Goal: Use online tool/utility: Utilize a website feature to perform a specific function

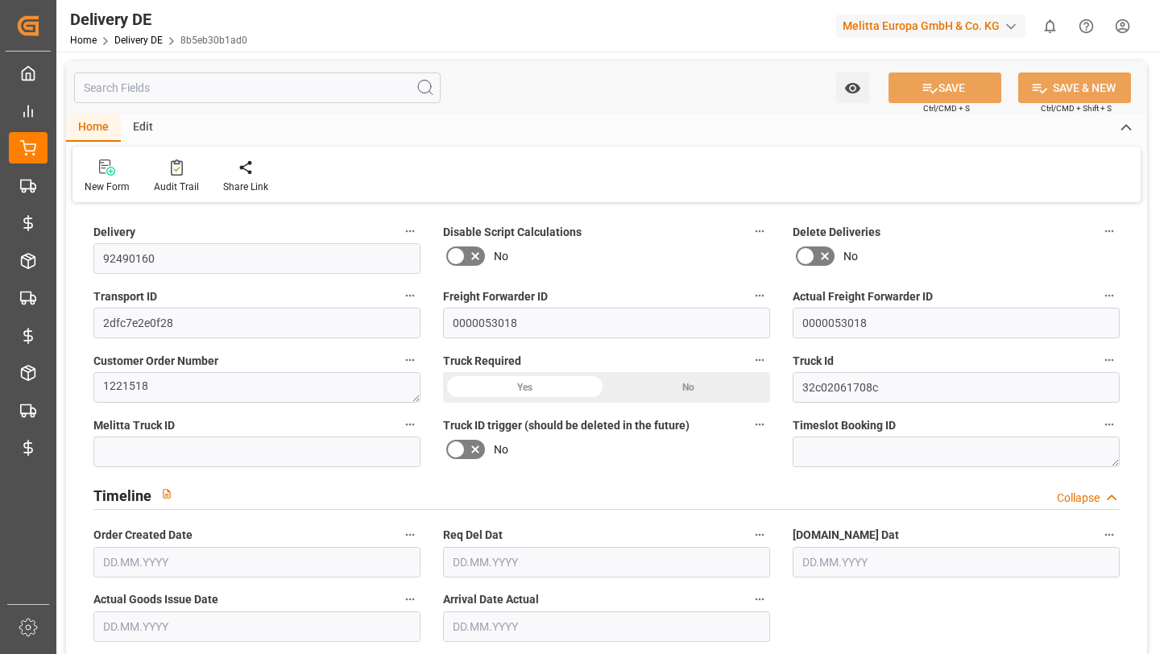
type input "1"
type input "192.502"
type input "234.851"
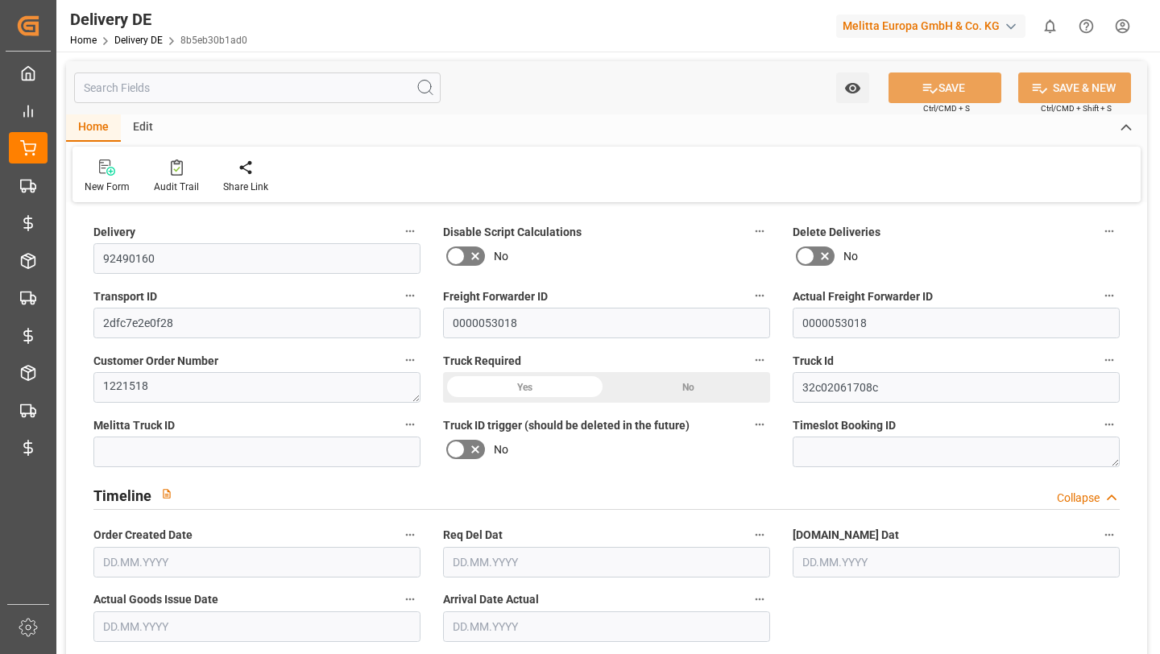
type input "713.035"
type input "06.02.2025"
type input "11.02.2025"
type input "10.02.2025"
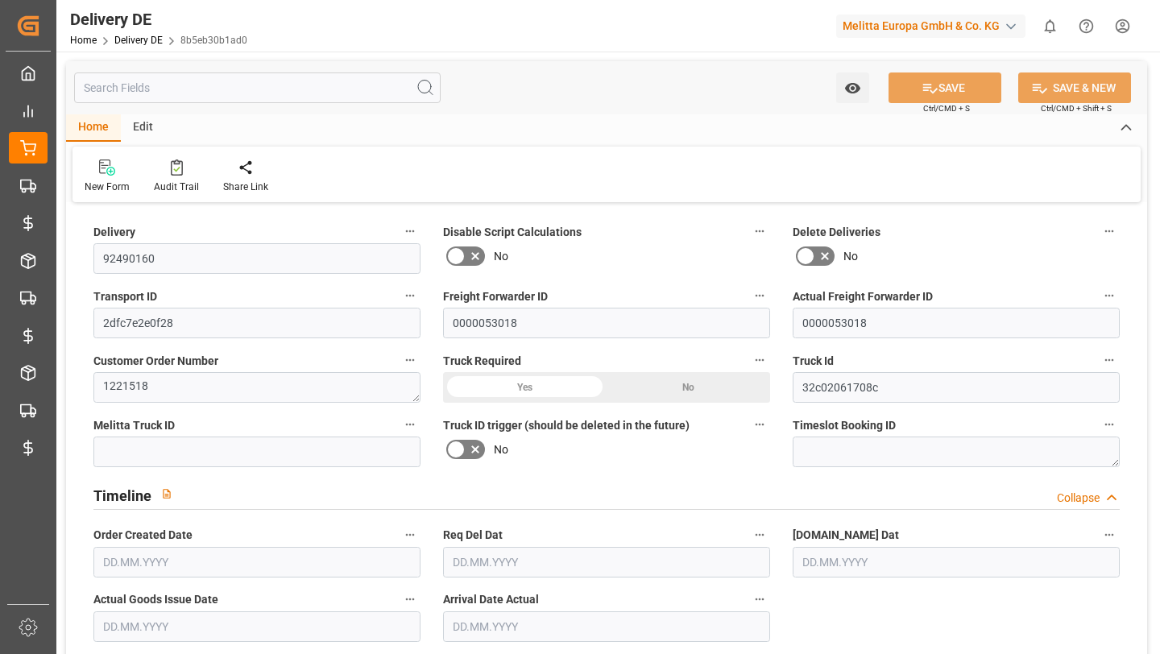
type input "12.02.2025"
click at [274, 84] on input "text" at bounding box center [257, 87] width 366 height 31
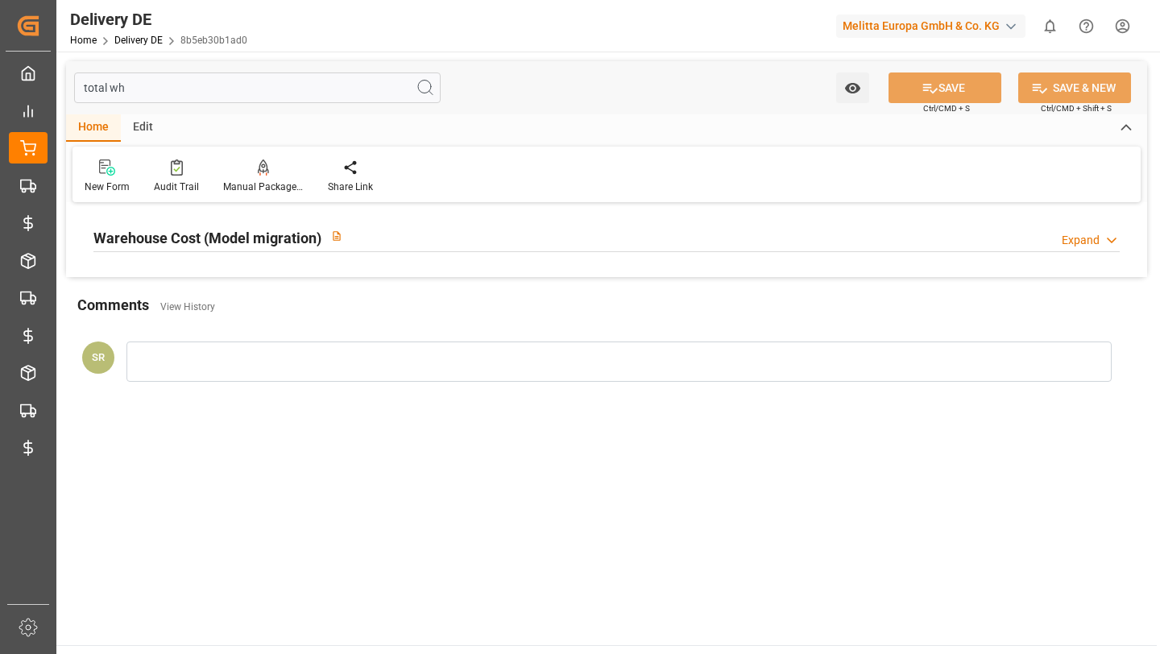
type input "total wh"
click at [230, 241] on h2 "Warehouse Cost (Model migration)" at bounding box center [207, 238] width 228 height 22
click at [140, 122] on div "Edit" at bounding box center [143, 127] width 44 height 27
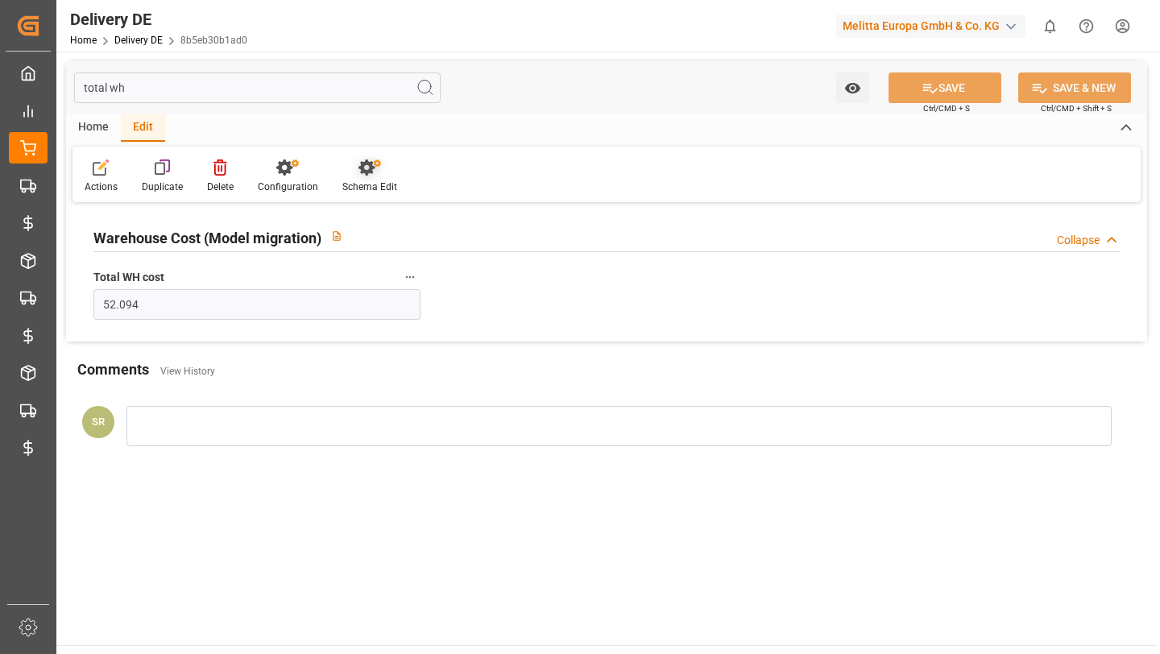
click at [352, 172] on div at bounding box center [369, 167] width 55 height 17
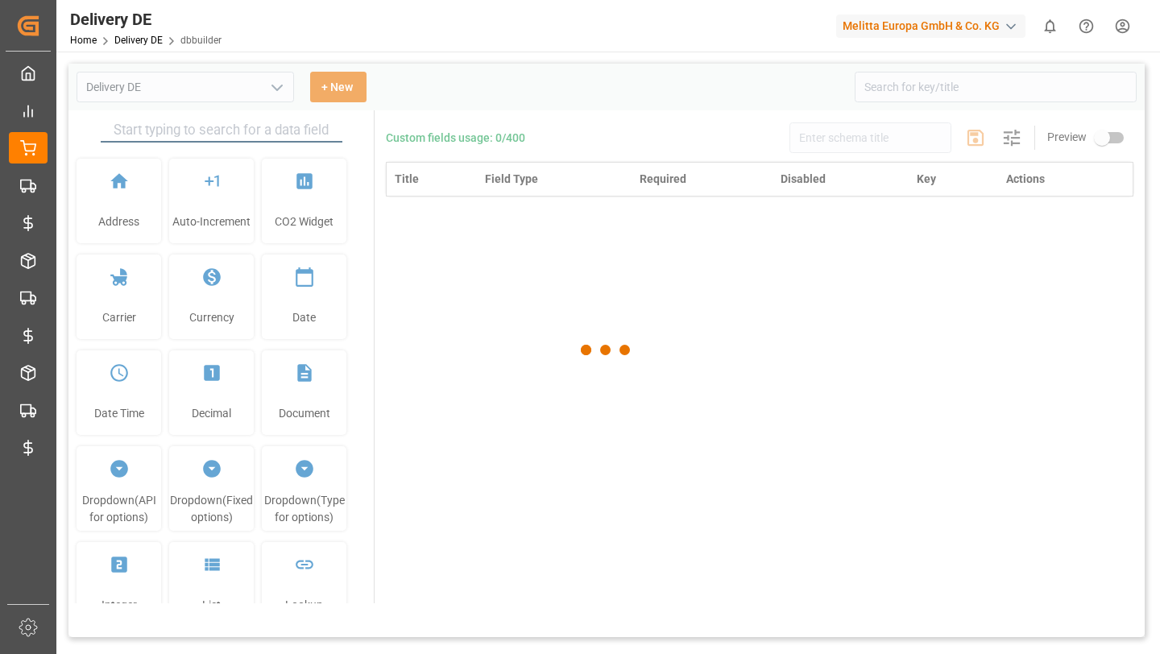
type input "Delivery DE"
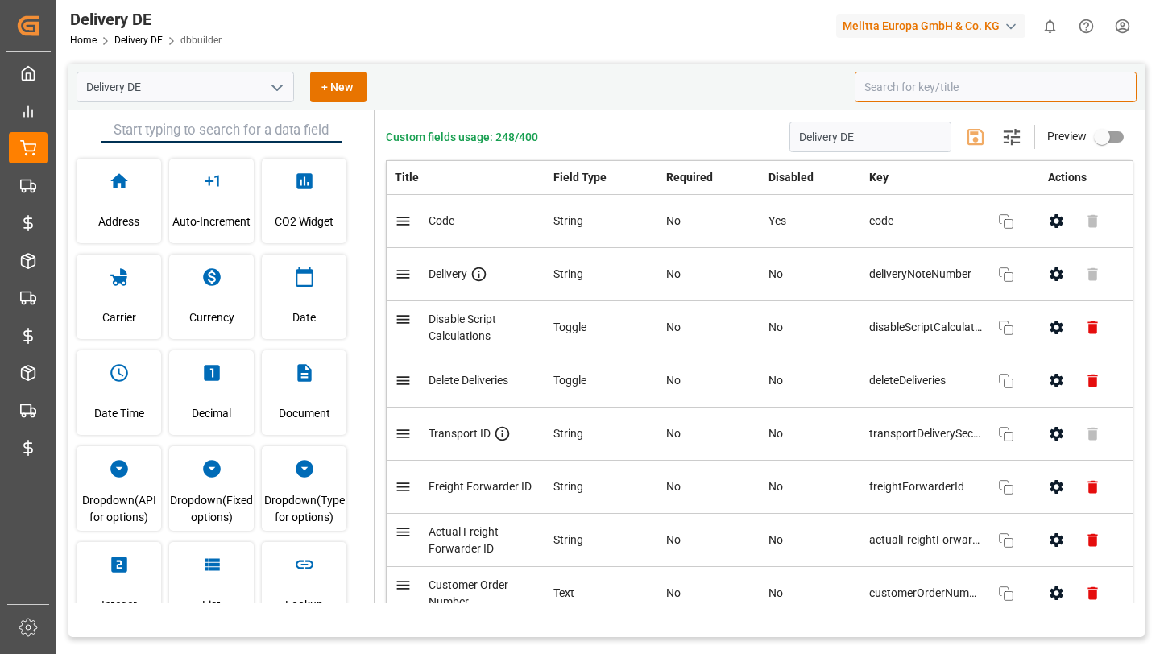
click at [900, 86] on input at bounding box center [995, 87] width 282 height 31
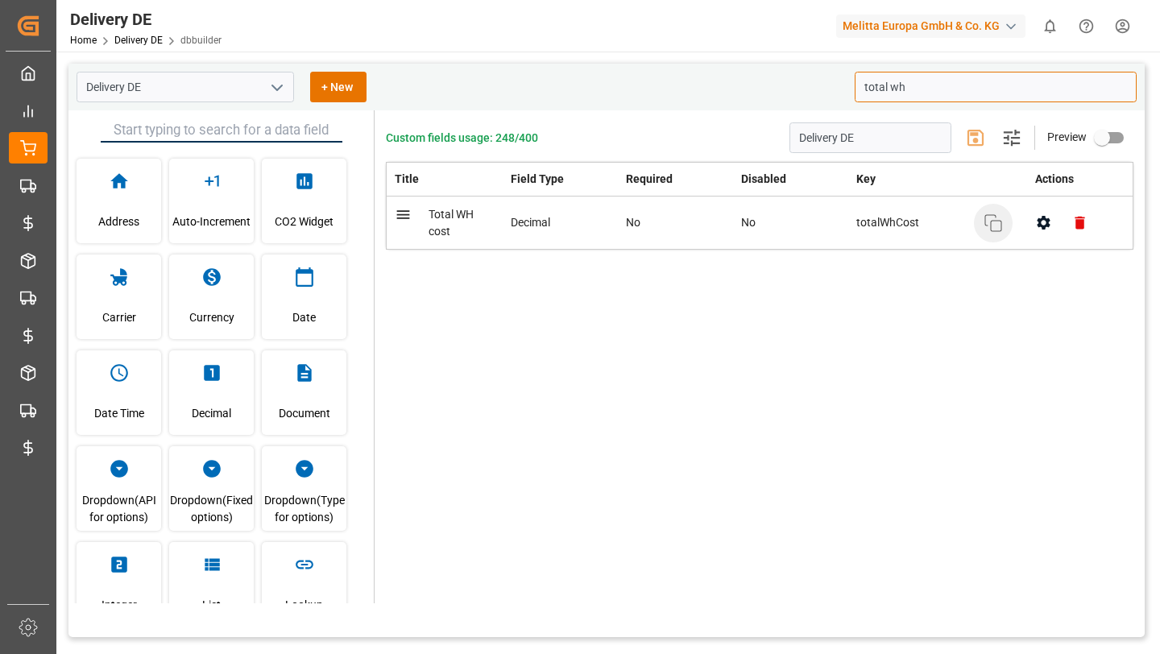
type input "total wh"
click at [986, 234] on button "Copy" at bounding box center [993, 223] width 39 height 39
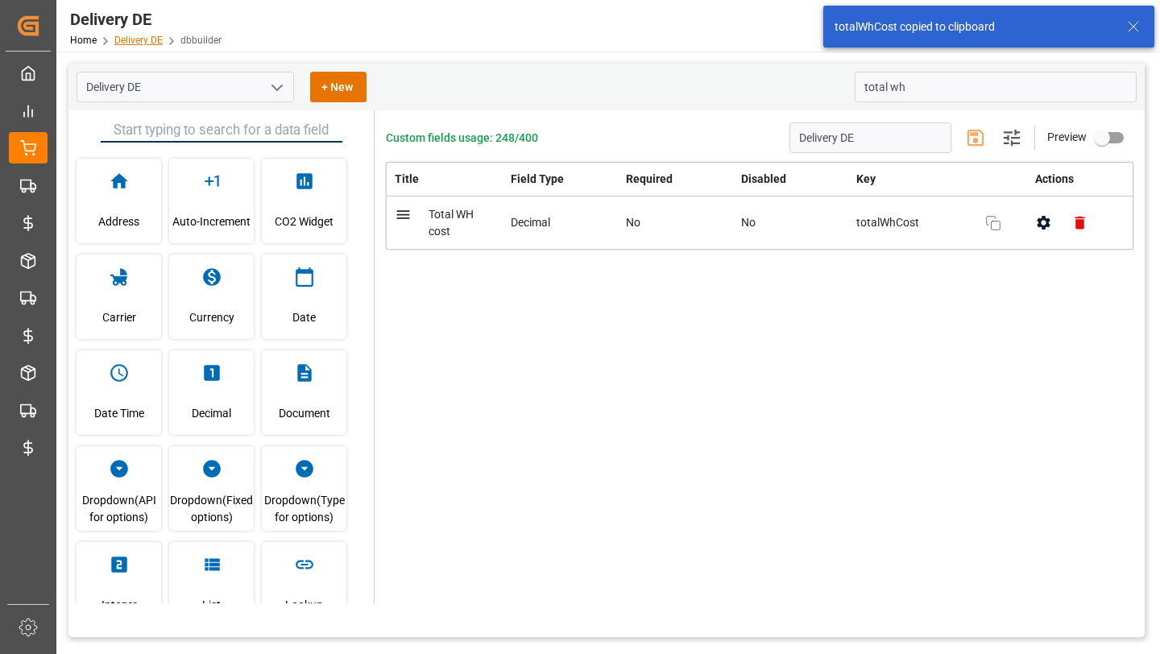
click at [146, 43] on link "Delivery DE" at bounding box center [138, 40] width 48 height 11
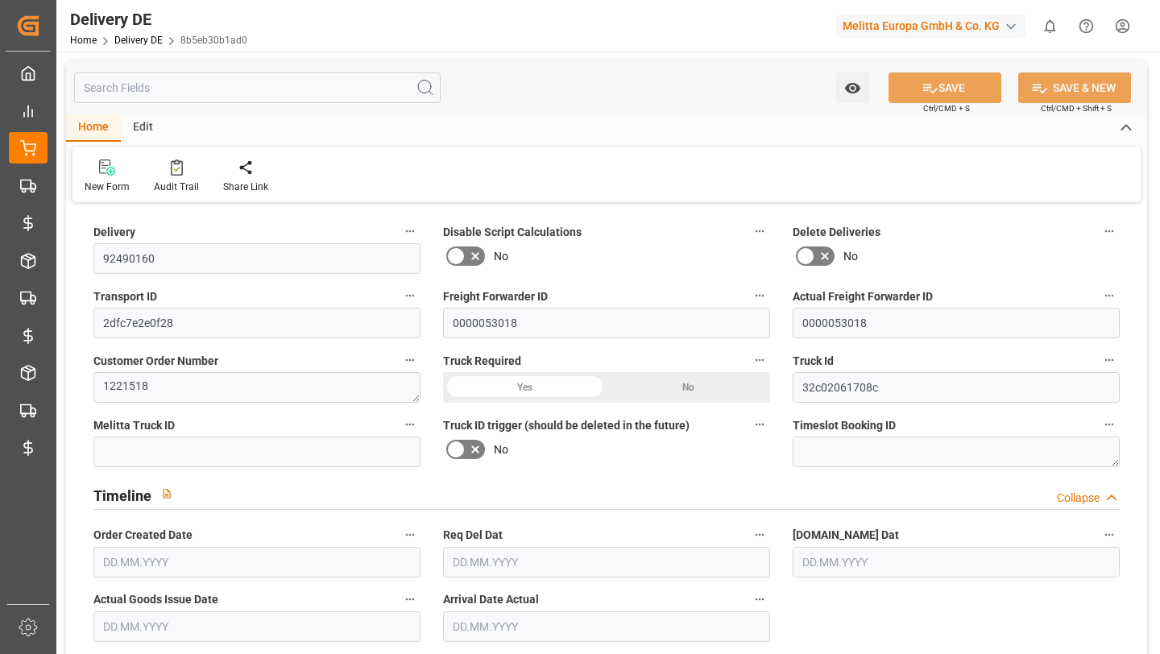
type input "1"
type input "192.502"
type input "234.851"
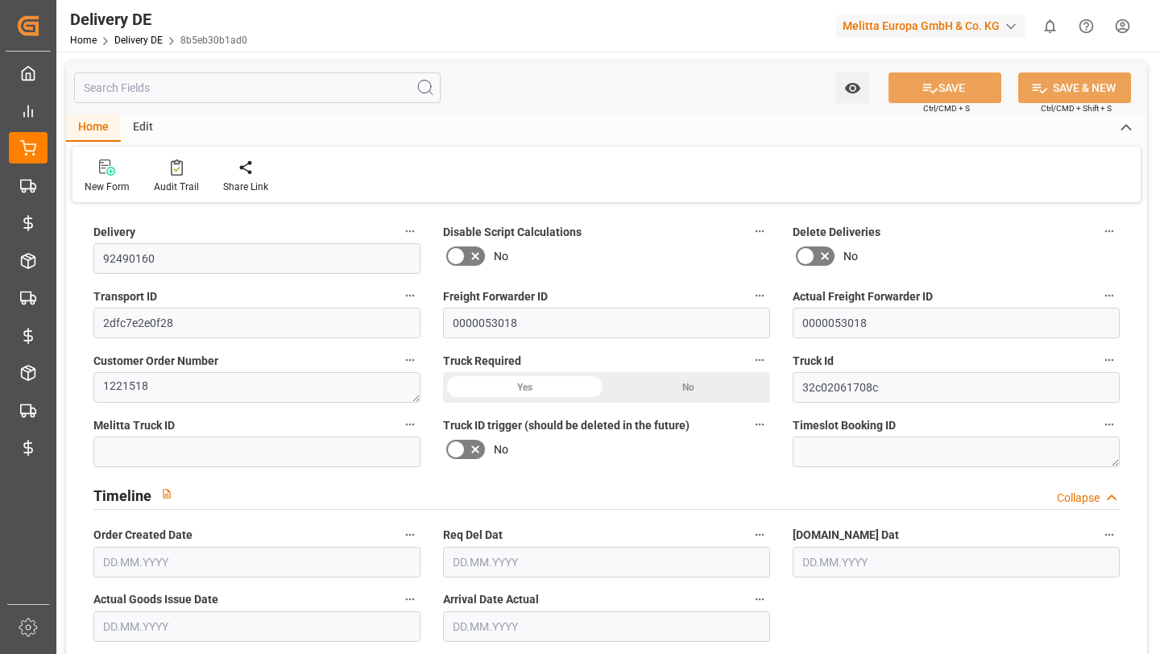
type input "713.035"
type input "06.02.2025"
type input "11.02.2025"
type input "10.02.2025"
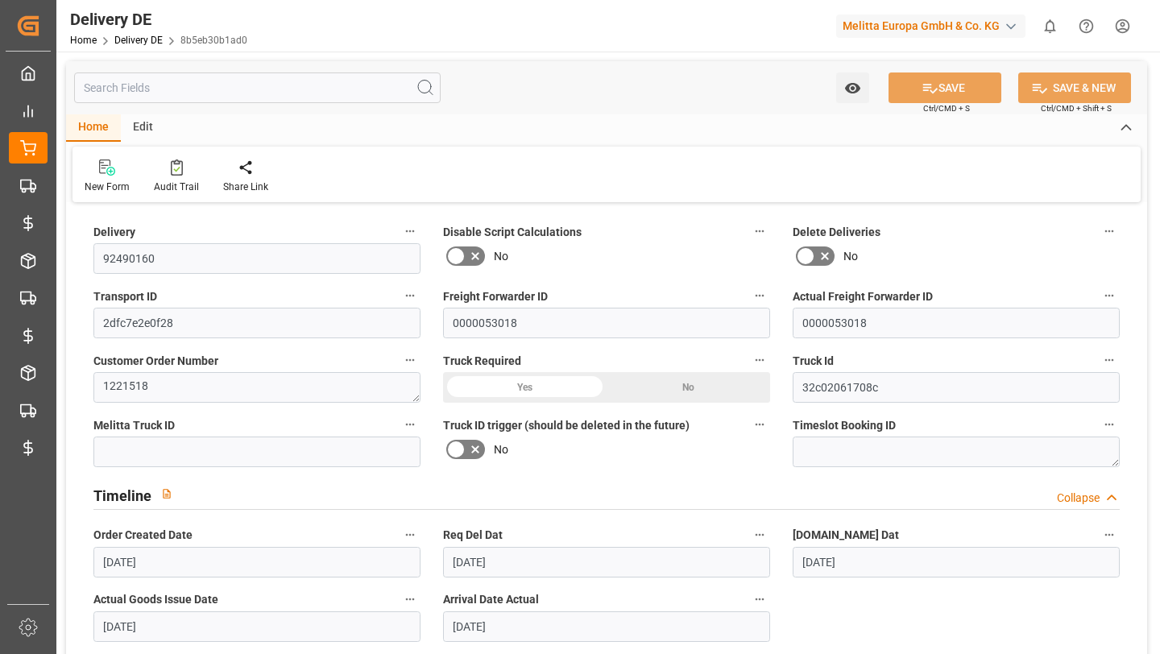
type input "12.02.2025"
click at [338, 80] on input "text" at bounding box center [257, 87] width 366 height 31
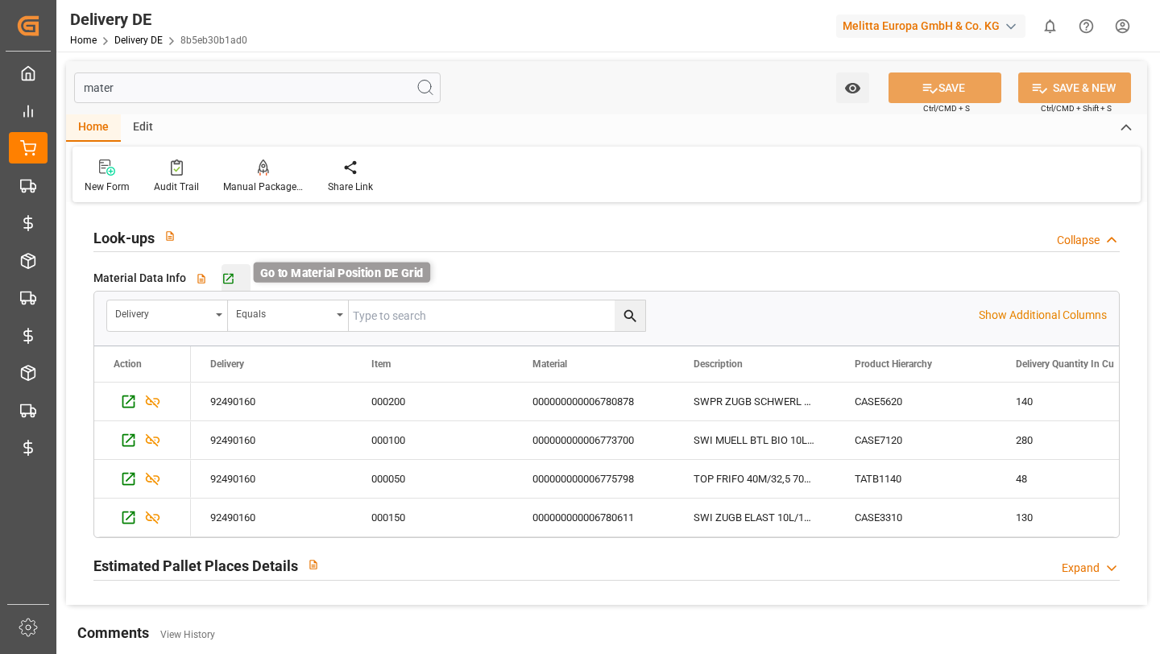
click at [225, 275] on icon "button" at bounding box center [228, 278] width 14 height 14
click at [326, 93] on input "mater" at bounding box center [257, 87] width 366 height 31
type input "to"
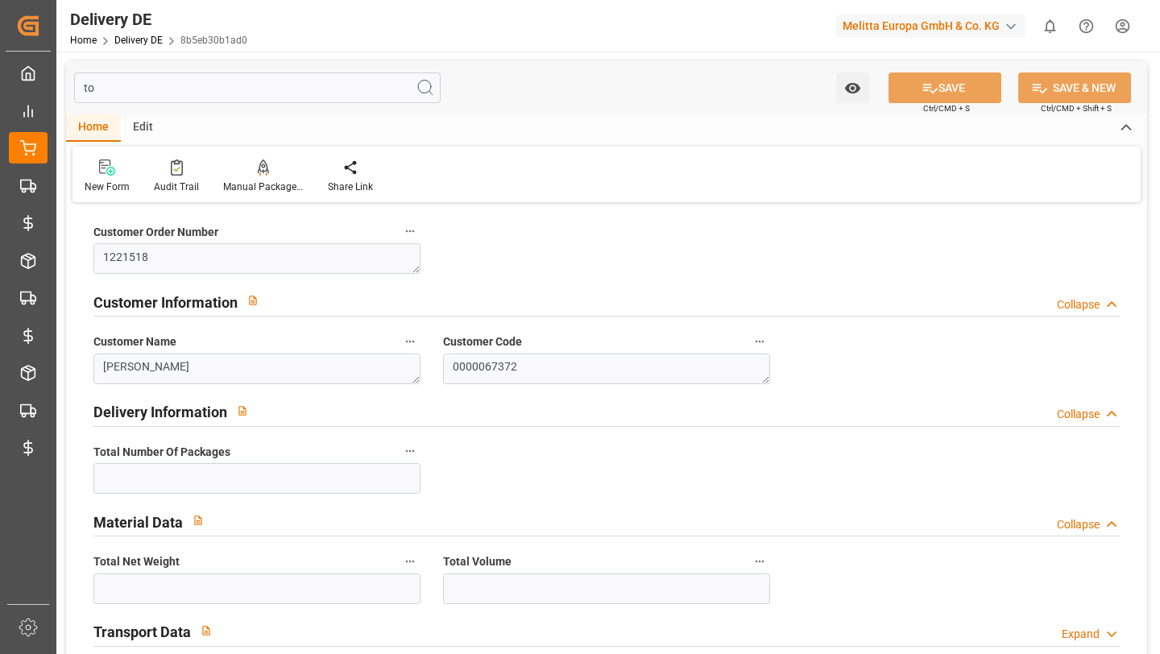
type input "1"
type input "192.502"
type input "713.035"
type input "t"
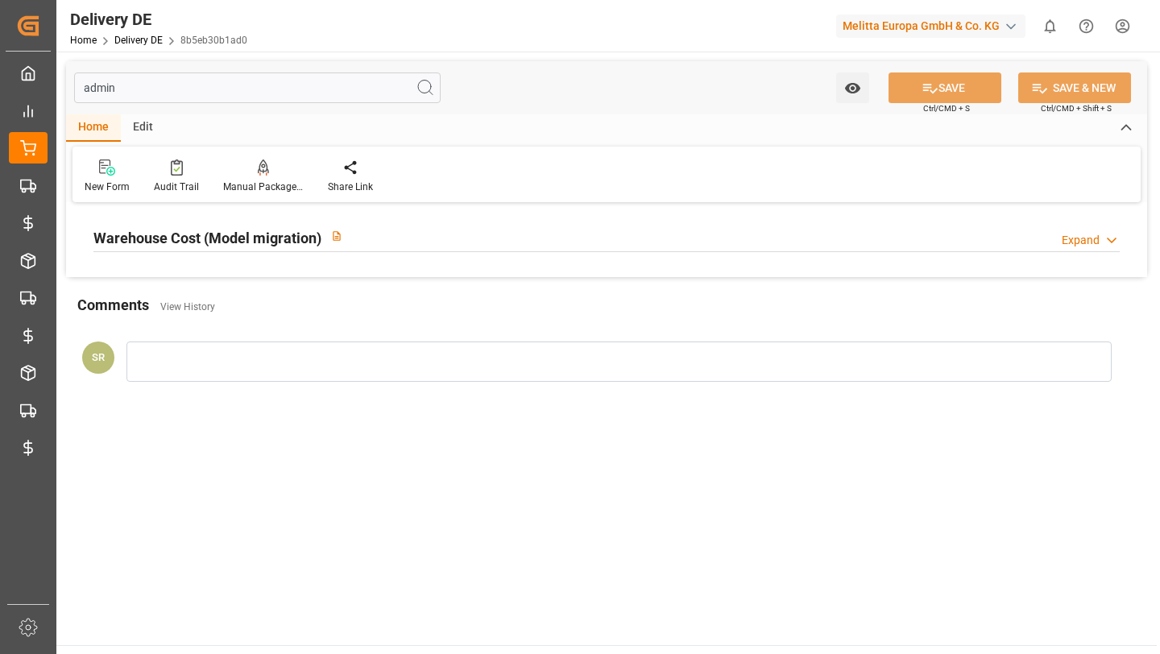
type input "admin"
click at [255, 238] on h2 "Warehouse Cost (Model migration)" at bounding box center [207, 238] width 228 height 22
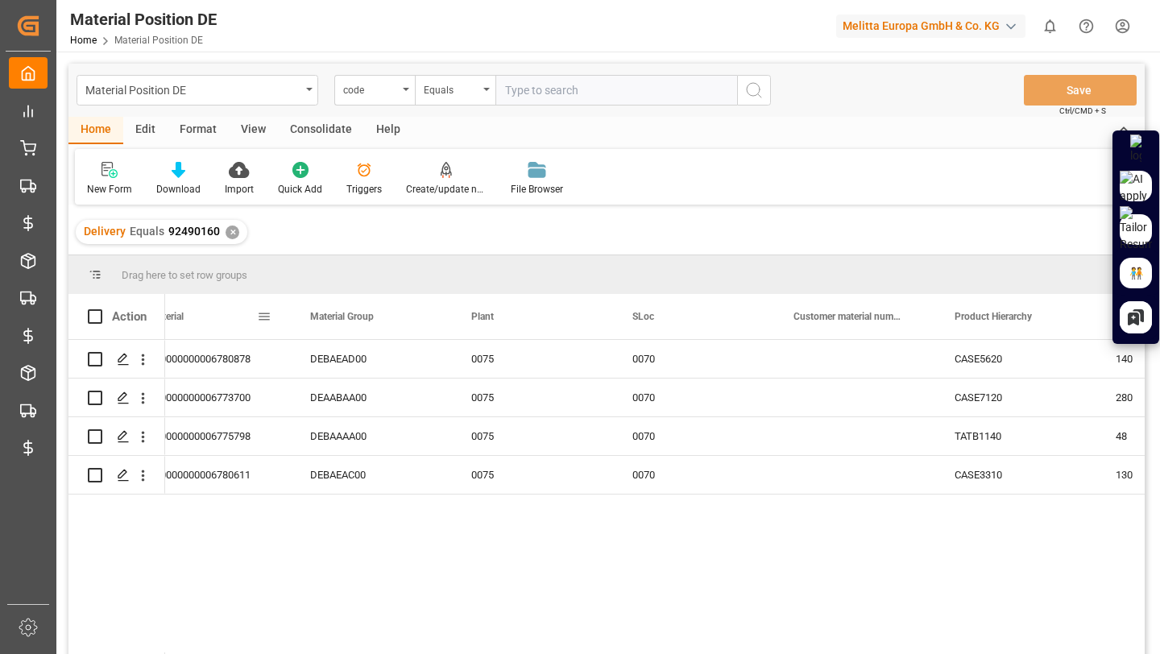
click at [266, 317] on span at bounding box center [264, 316] width 14 height 14
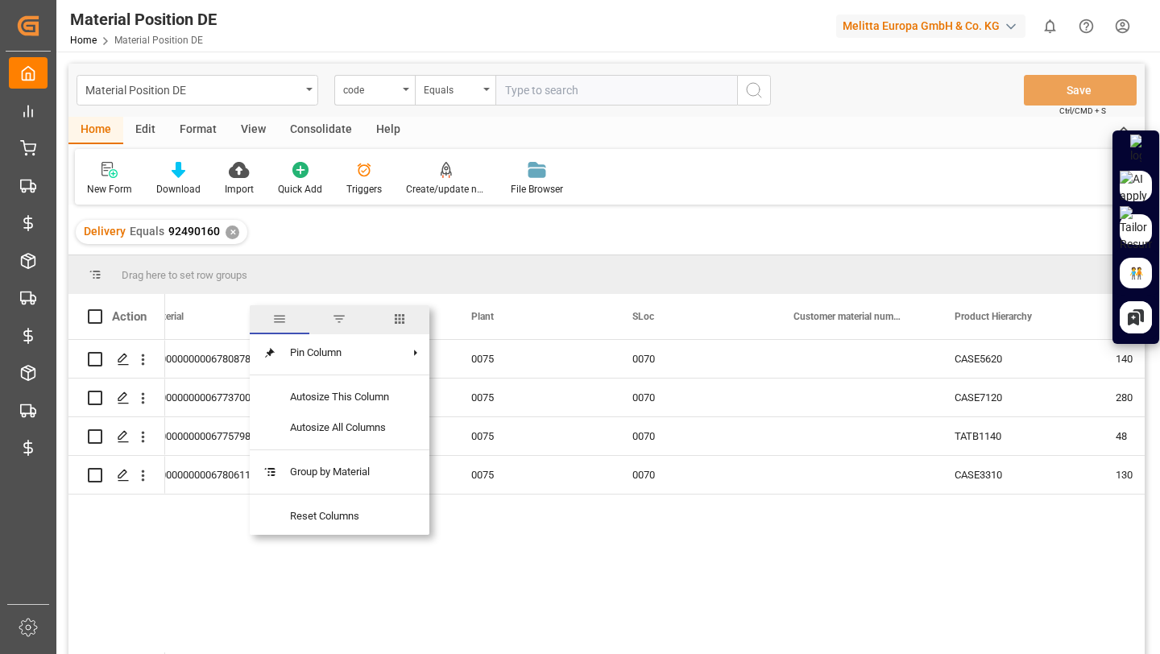
click at [340, 314] on span "filter" at bounding box center [339, 319] width 14 height 14
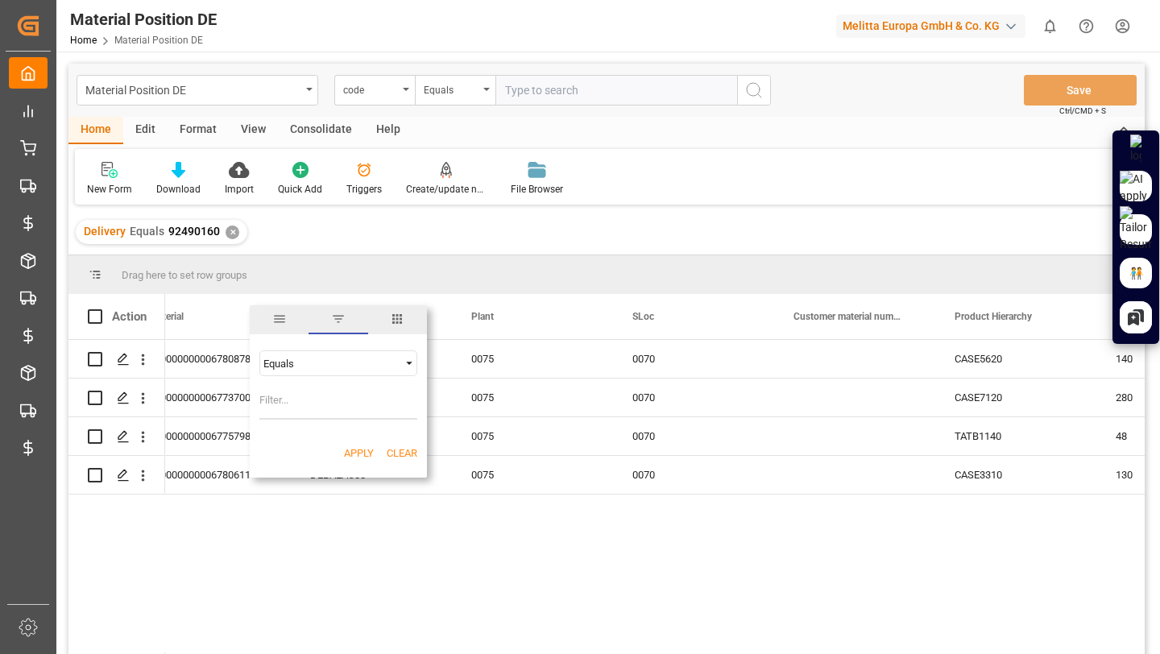
click at [391, 312] on span "columns" at bounding box center [397, 319] width 14 height 14
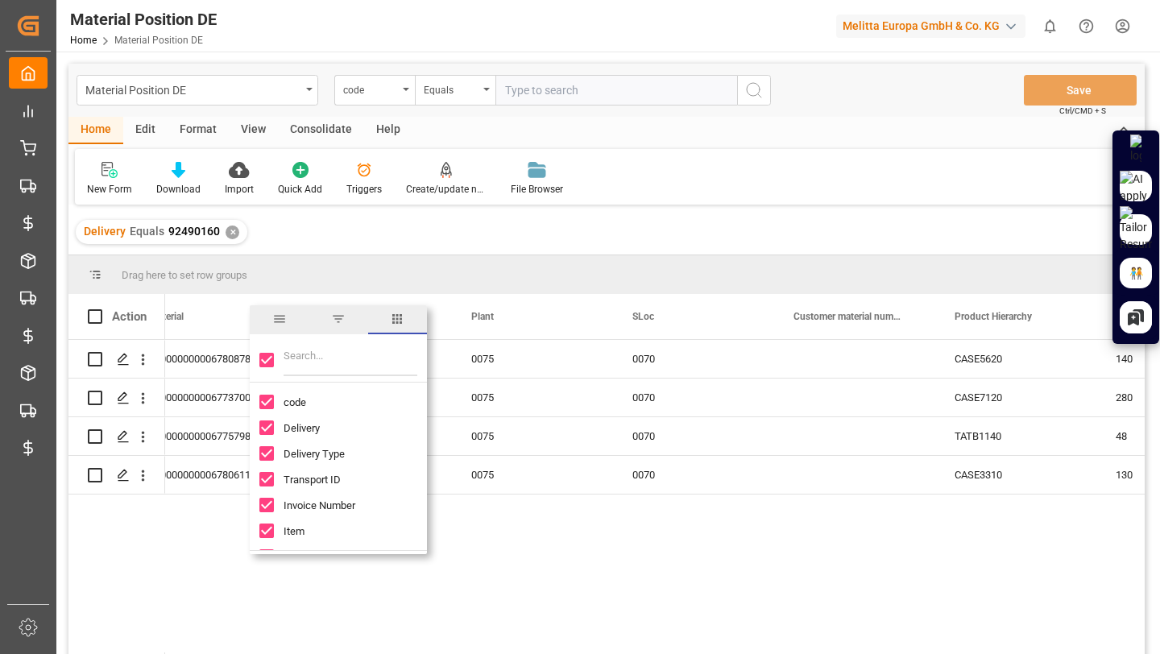
click at [270, 359] on input "Toggle Select All Columns" at bounding box center [266, 360] width 14 height 14
checkbox input "false"
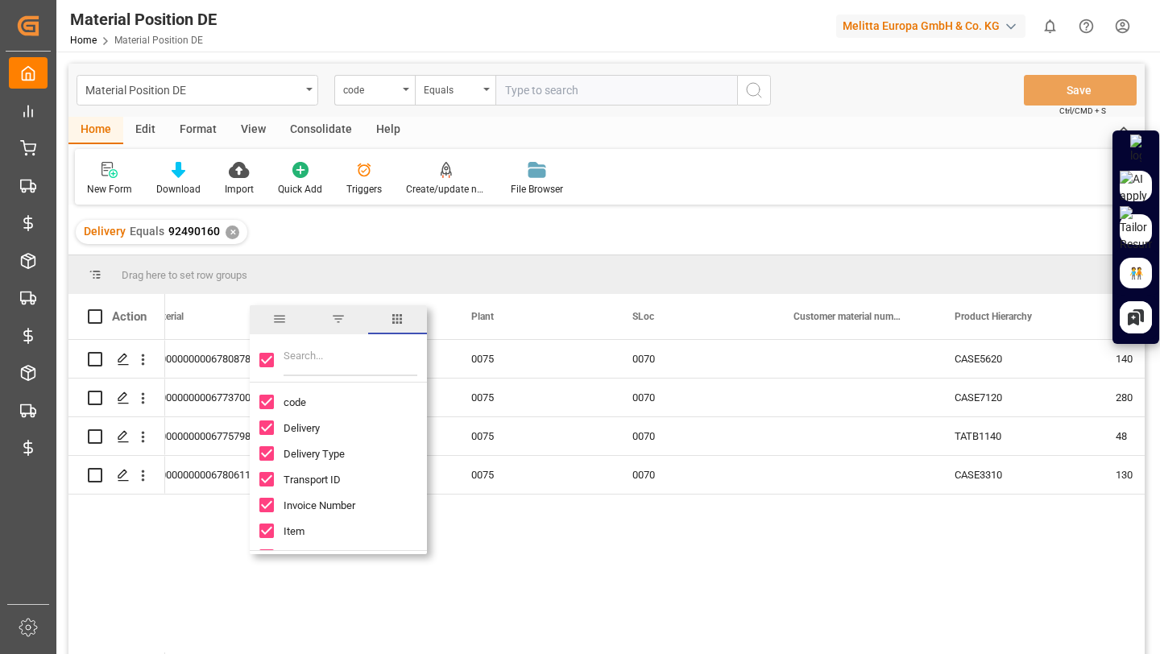
checkbox input "false"
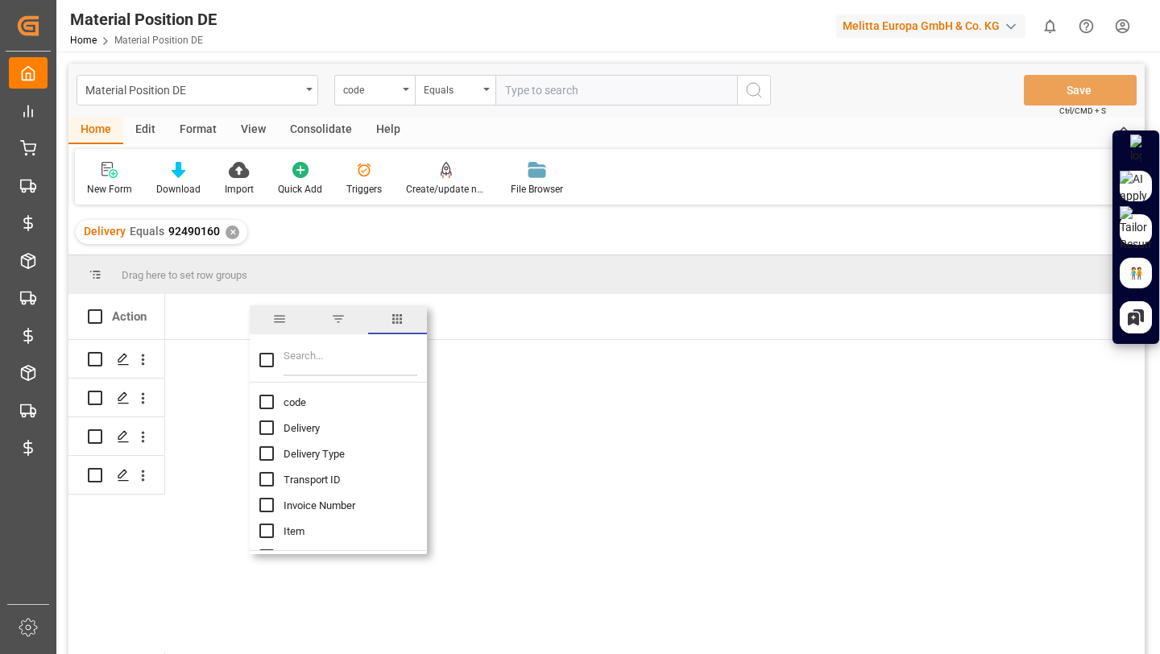
click at [309, 356] on input "Filter Columns Input" at bounding box center [350, 360] width 134 height 32
type input "packa"
click at [263, 451] on input "Packaging Cost Material Position column toggle visibility (hidden)" at bounding box center [266, 453] width 14 height 14
checkbox input "true"
checkbox input "false"
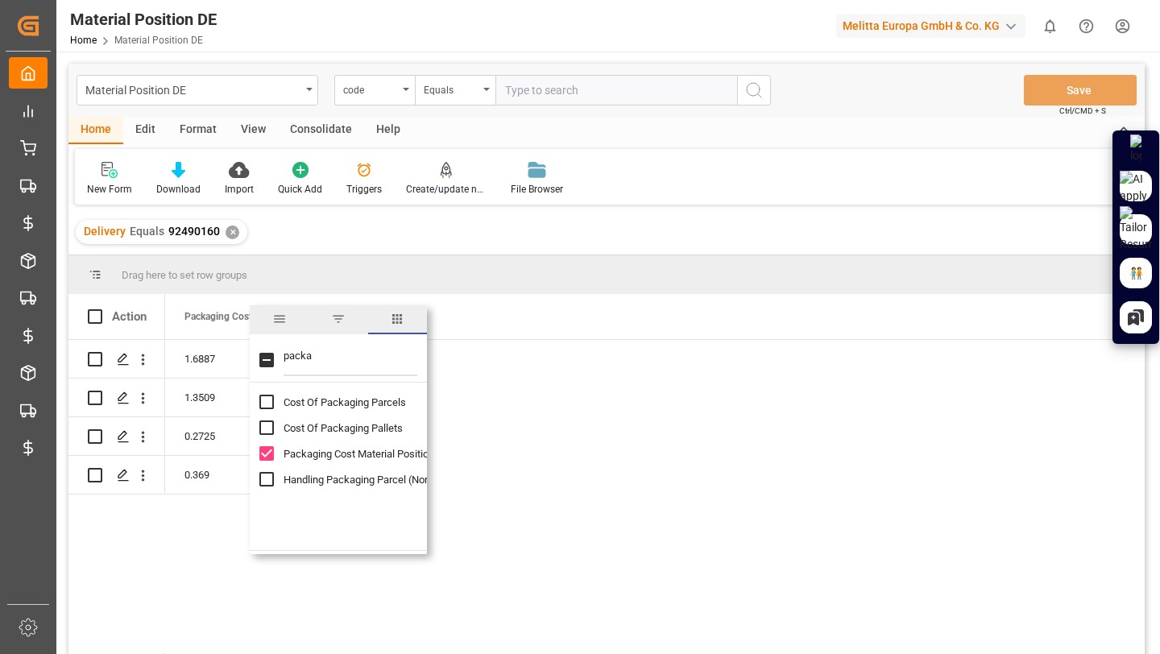
click at [267, 436] on div "Cost Of Packaging Pallets" at bounding box center [347, 428] width 177 height 26
click at [265, 427] on input "Cost Of Packaging Pallets column toggle visibility (hidden)" at bounding box center [266, 427] width 14 height 14
checkbox input "true"
click at [267, 396] on input "Cost Of Packaging Parcels column toggle visibility (hidden)" at bounding box center [266, 402] width 14 height 14
checkbox input "true"
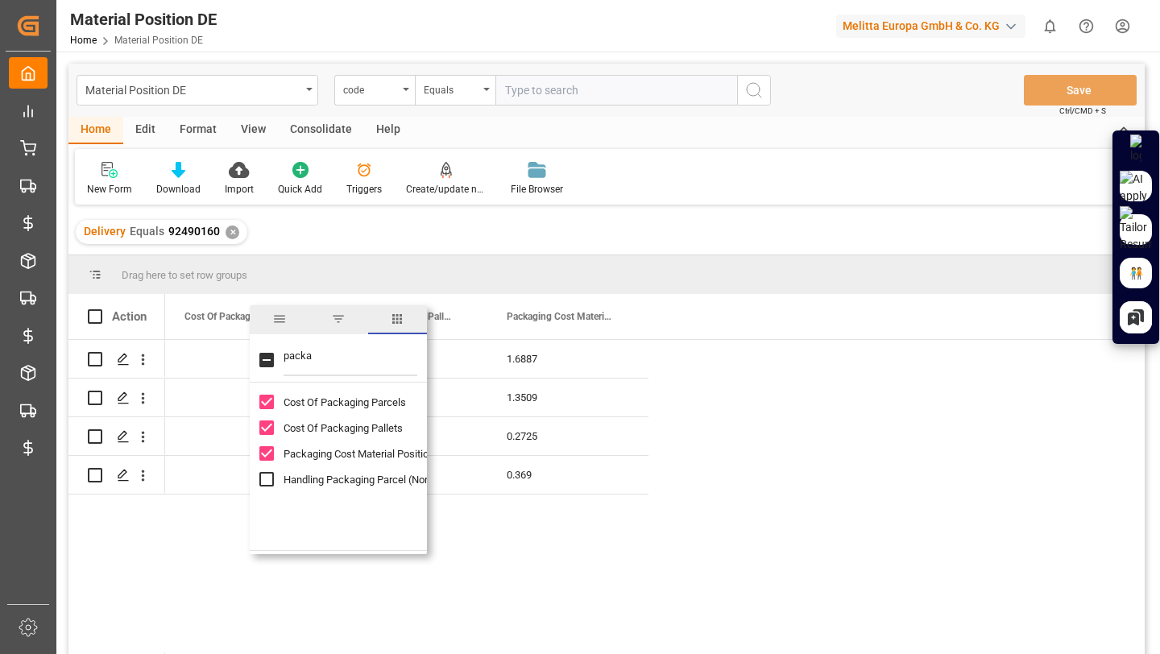
click at [366, 355] on input "packa" at bounding box center [350, 360] width 134 height 32
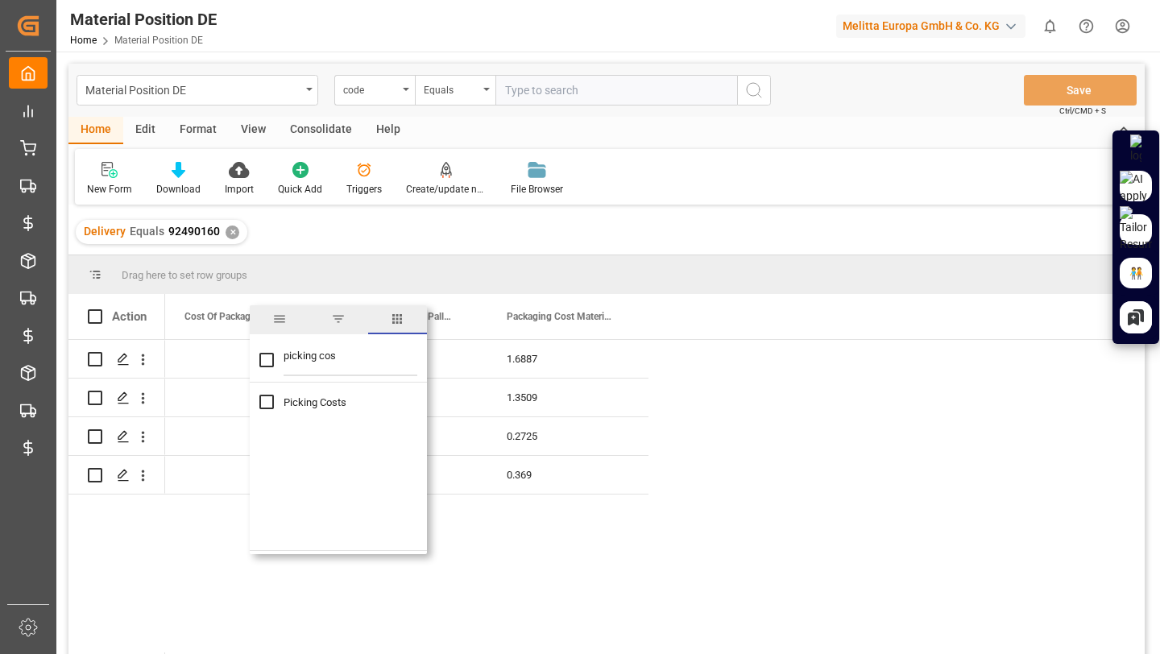
type input "picking cos"
click at [268, 403] on input "Picking Costs column toggle visibility (hidden)" at bounding box center [266, 402] width 14 height 14
checkbox input "true"
click at [664, 247] on div "Delivery Equals 92490160 ✕" at bounding box center [606, 231] width 1076 height 45
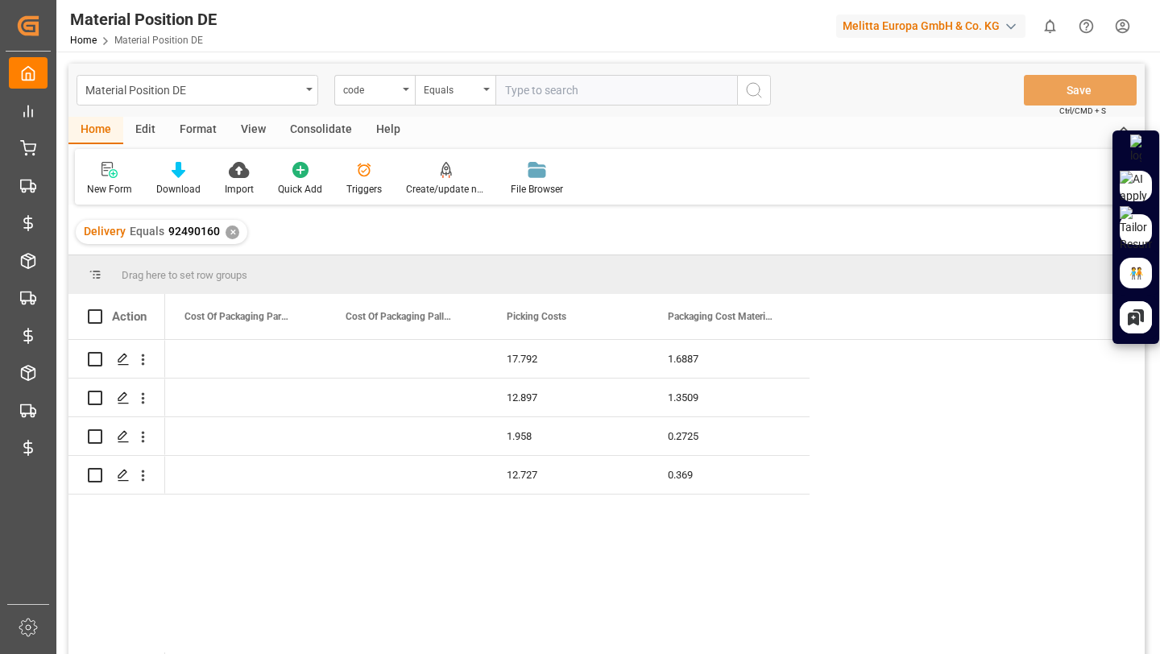
scroll to position [19, 0]
